Goal: Navigation & Orientation: Find specific page/section

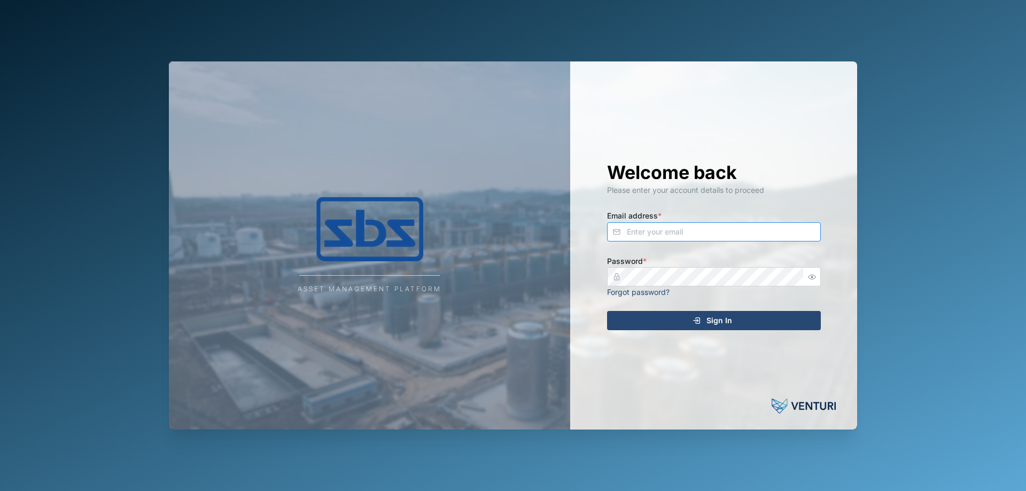
click at [625, 232] on input "Email address *" at bounding box center [714, 231] width 214 height 19
type input "[PERSON_NAME][EMAIL_ADDRESS][DOMAIN_NAME]"
click at [713, 323] on span "Sign In" at bounding box center [719, 320] width 26 height 18
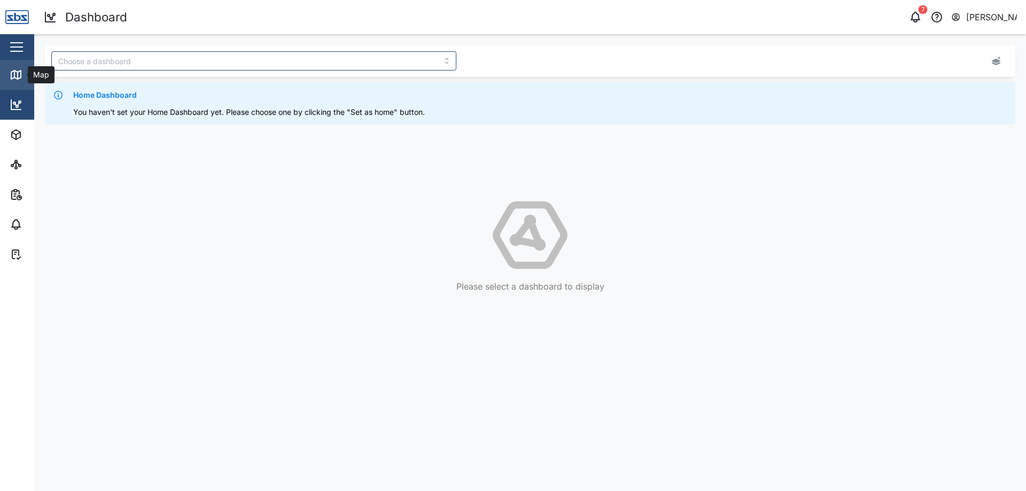
click at [9, 76] on link "Map" at bounding box center [69, 75] width 139 height 30
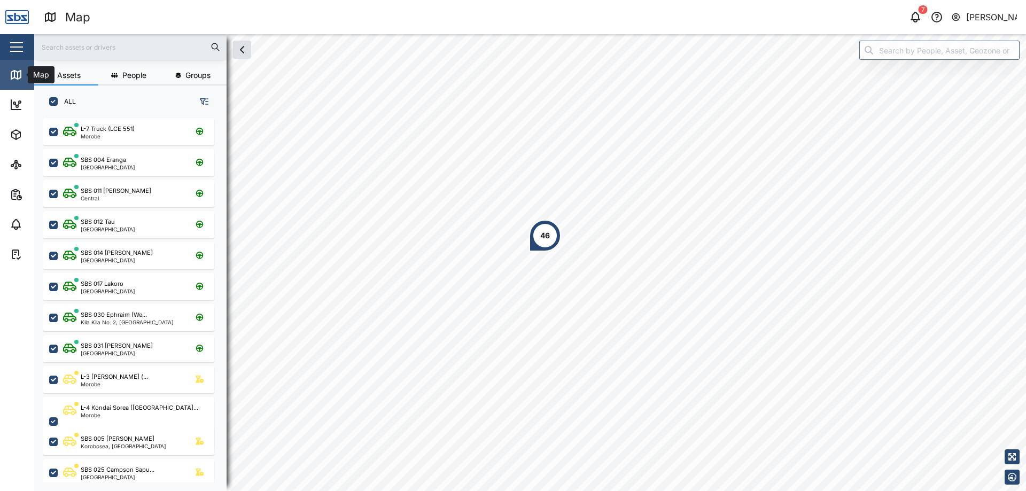
scroll to position [360, 167]
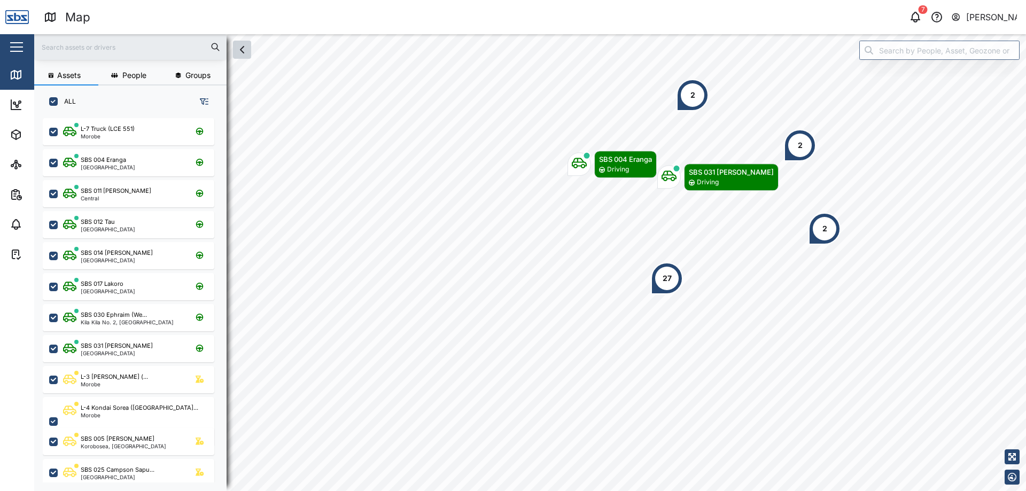
click at [245, 47] on icon "button" at bounding box center [242, 49] width 13 height 13
